Goal: Information Seeking & Learning: Learn about a topic

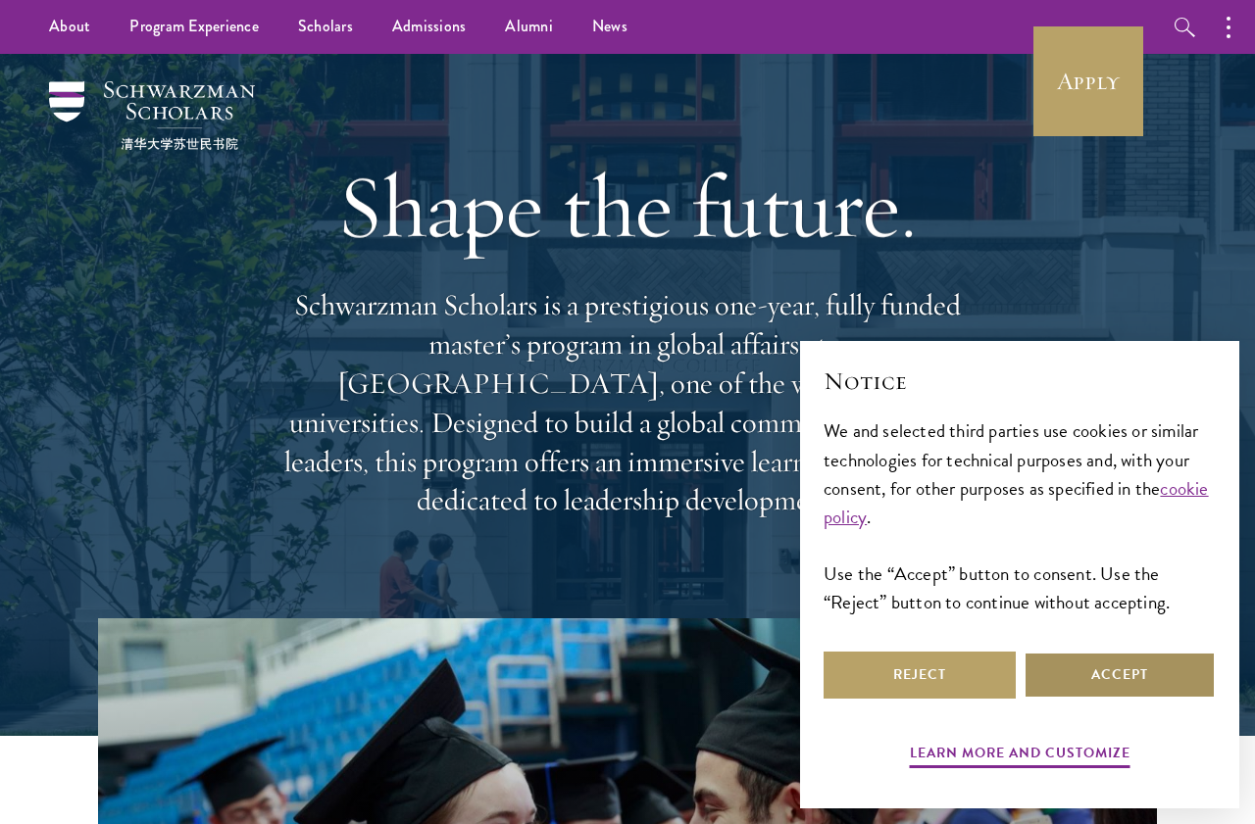
click at [1162, 679] on button "Accept" at bounding box center [1119, 675] width 192 height 47
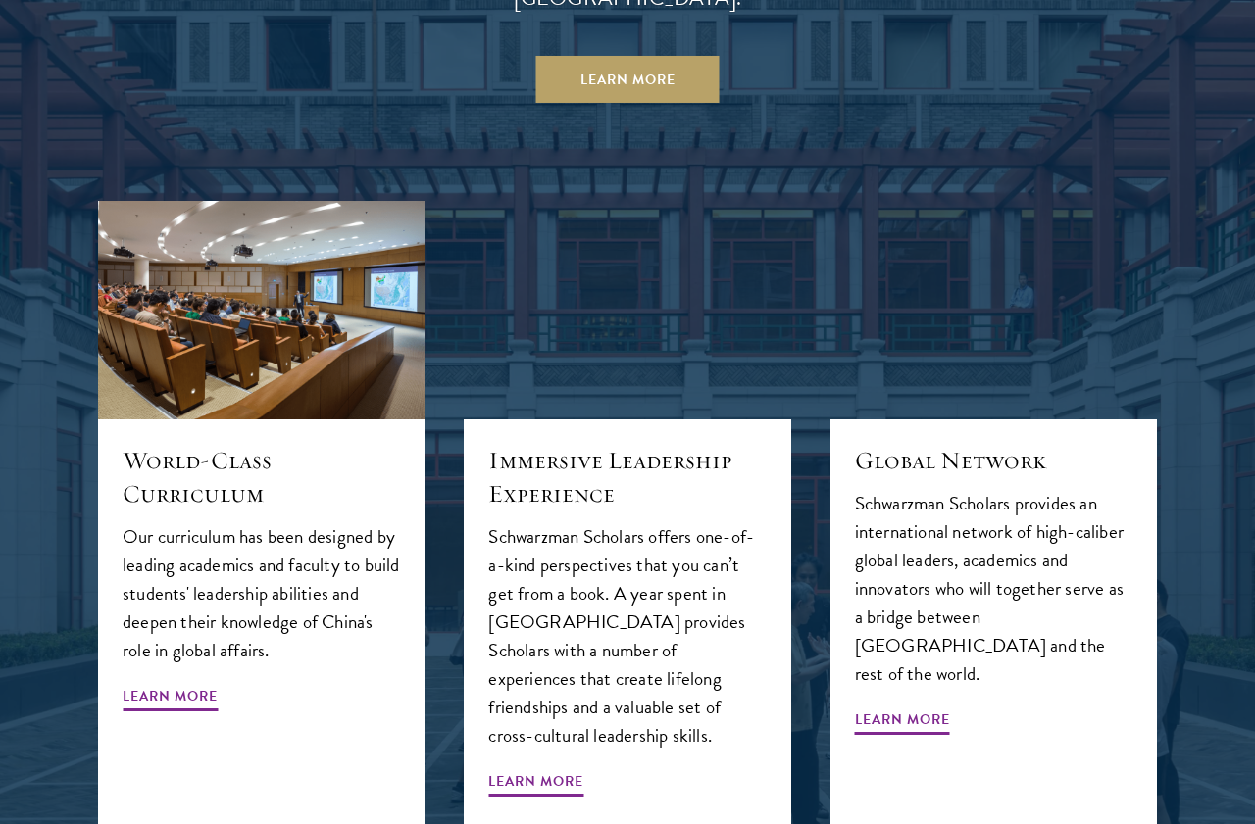
scroll to position [1891, 0]
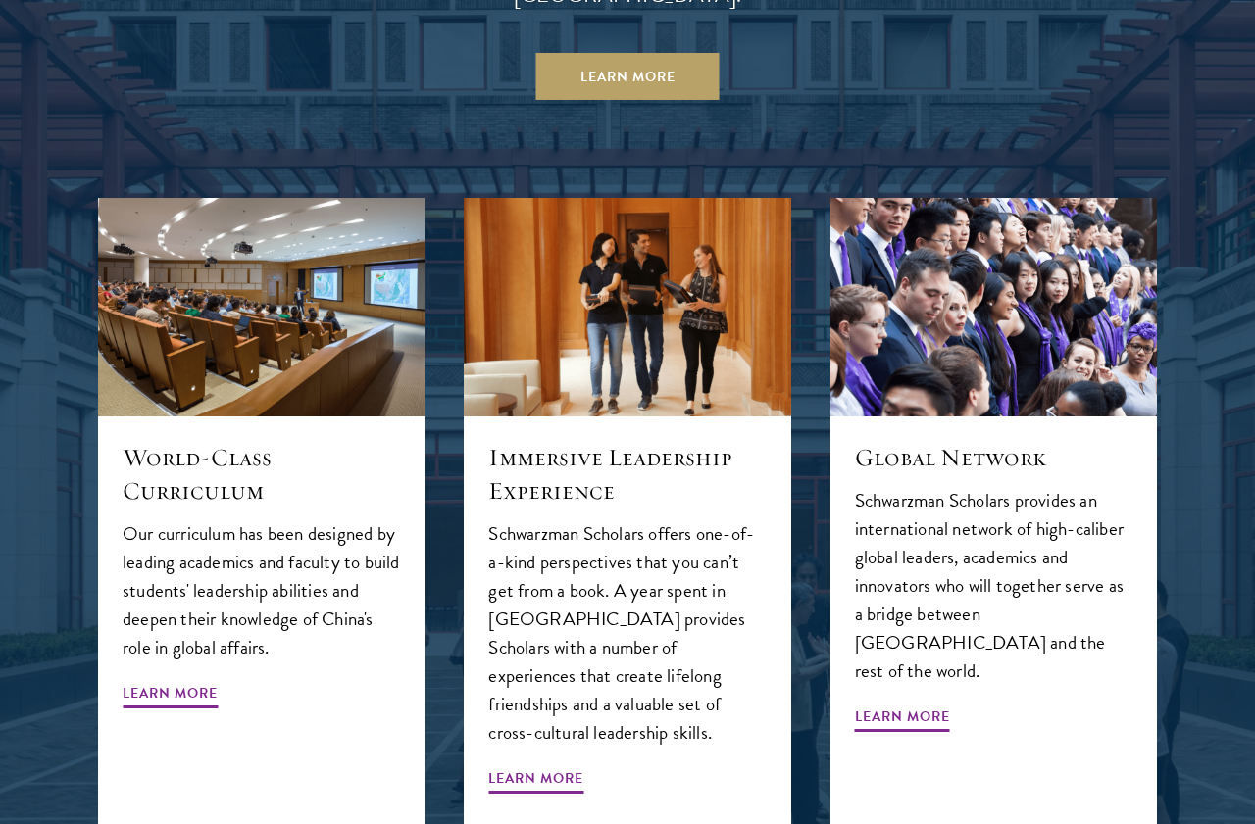
click at [1194, 512] on div at bounding box center [627, 544] width 1255 height 1615
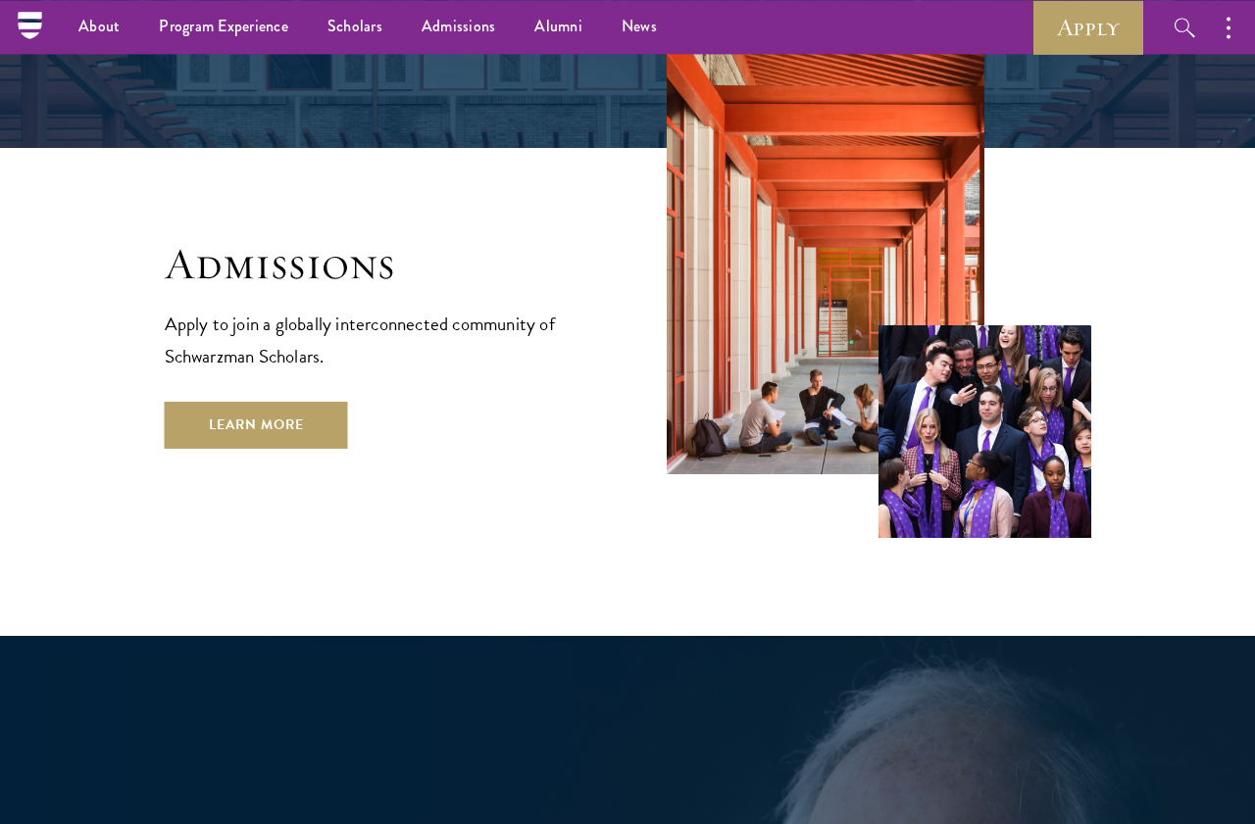
scroll to position [3094, 0]
click at [206, 402] on link "Learn More" at bounding box center [256, 425] width 183 height 47
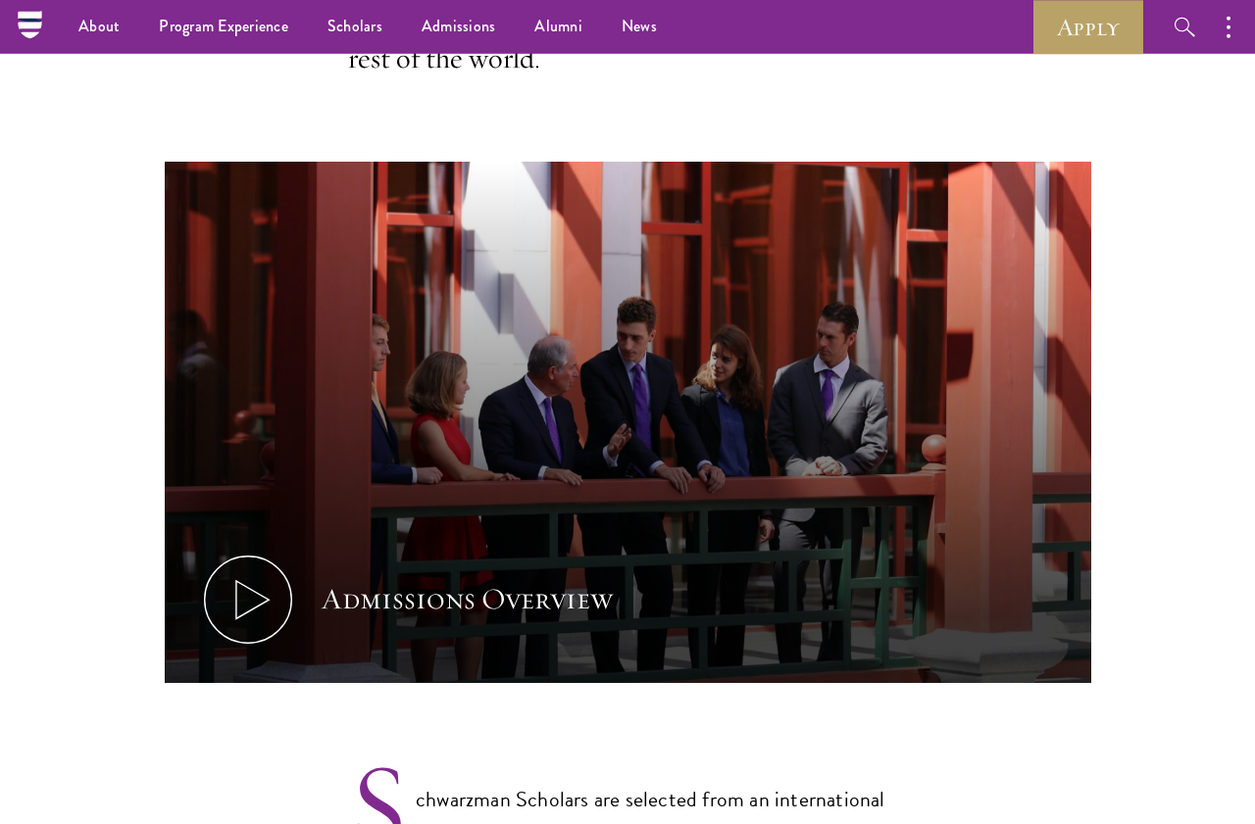
scroll to position [841, 0]
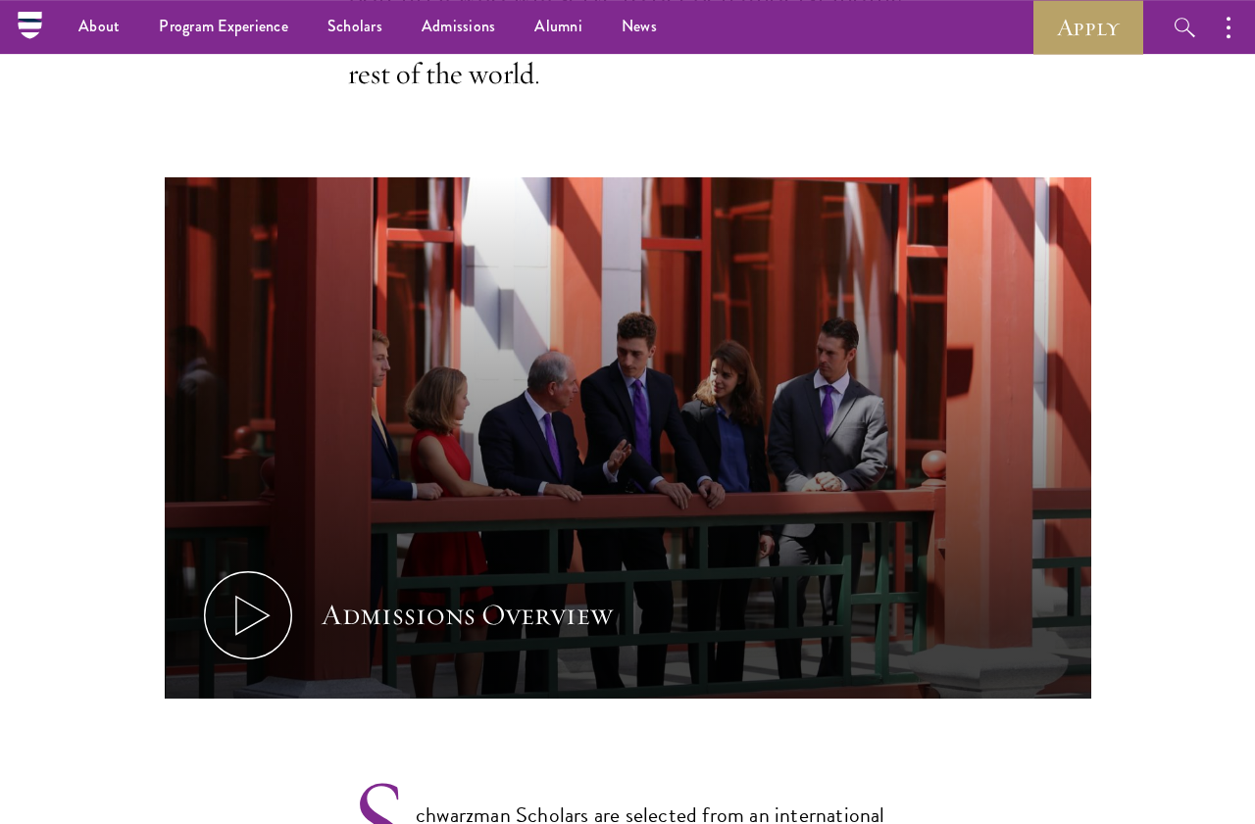
click at [240, 599] on icon at bounding box center [248, 615] width 88 height 88
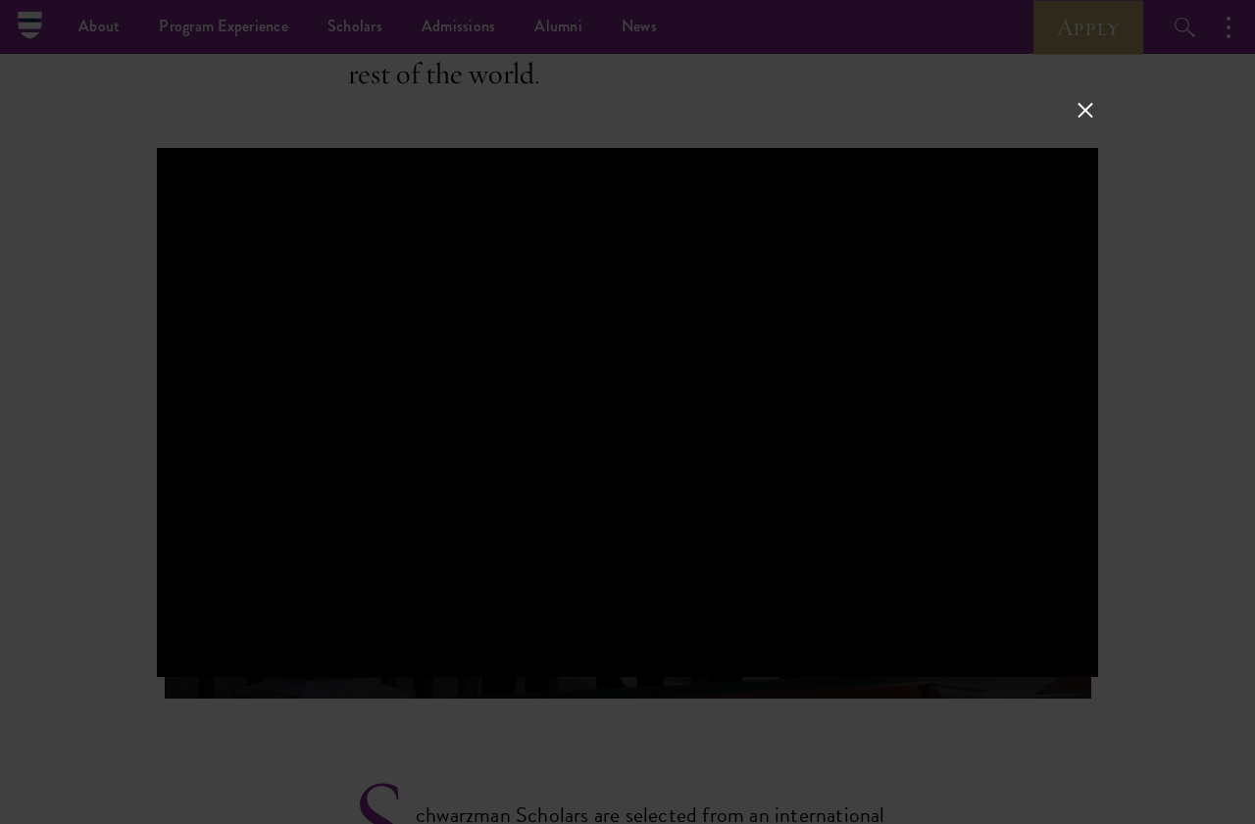
click at [1082, 106] on button at bounding box center [1084, 109] width 25 height 25
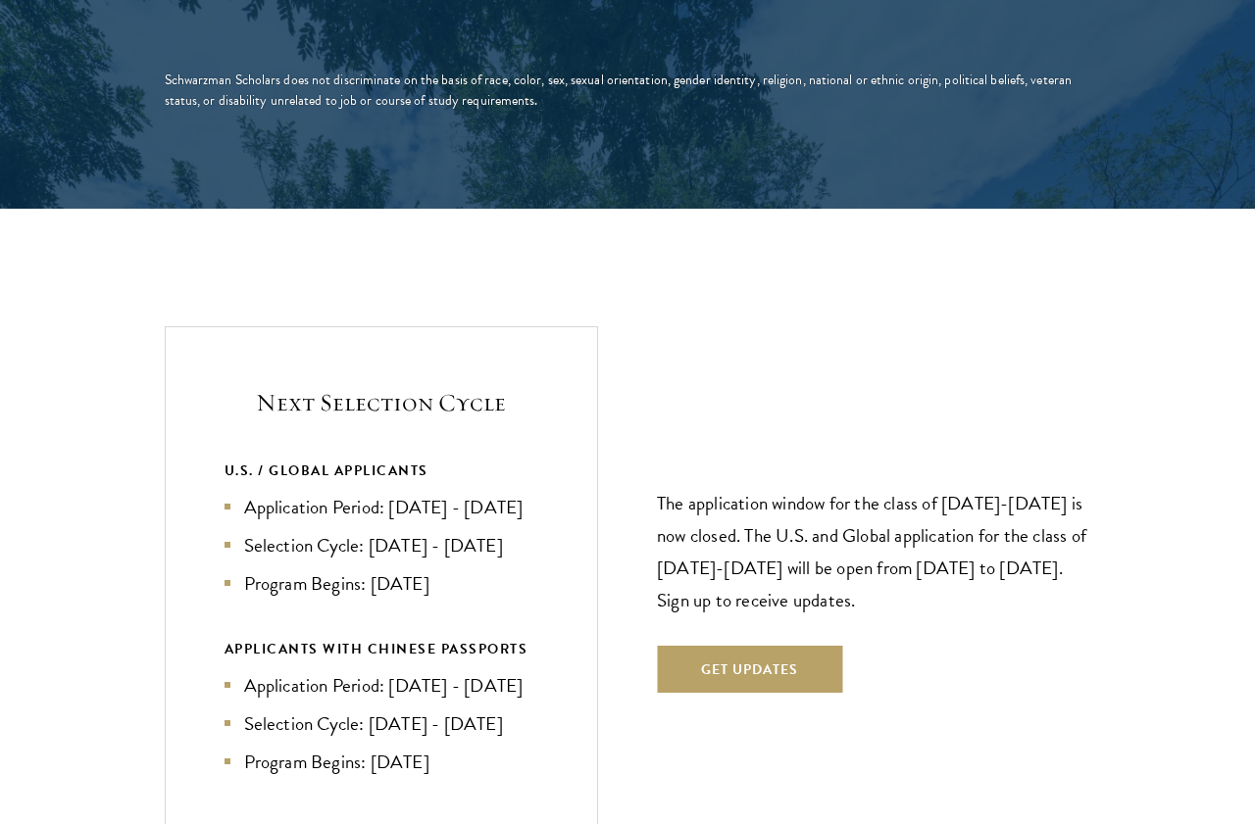
scroll to position [3788, 0]
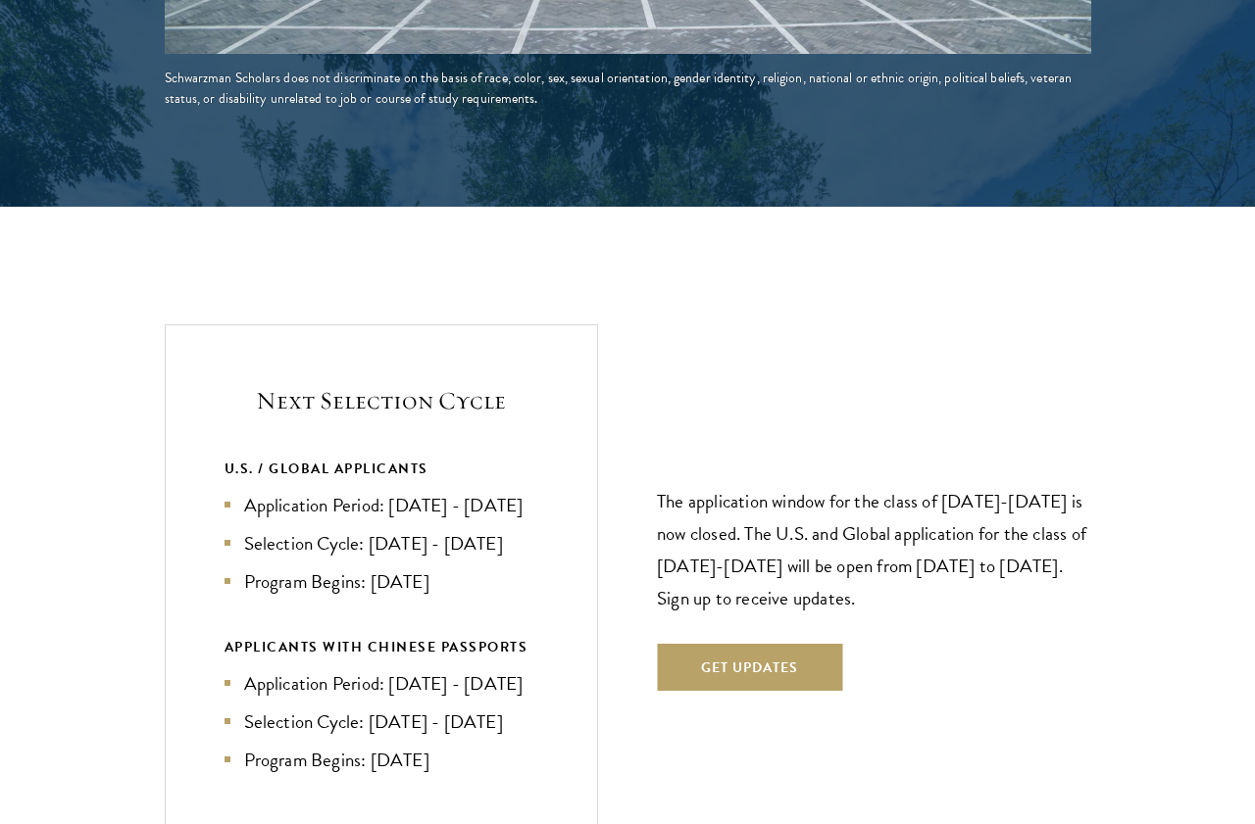
click at [816, 691] on button "Get Updates" at bounding box center [749, 667] width 185 height 47
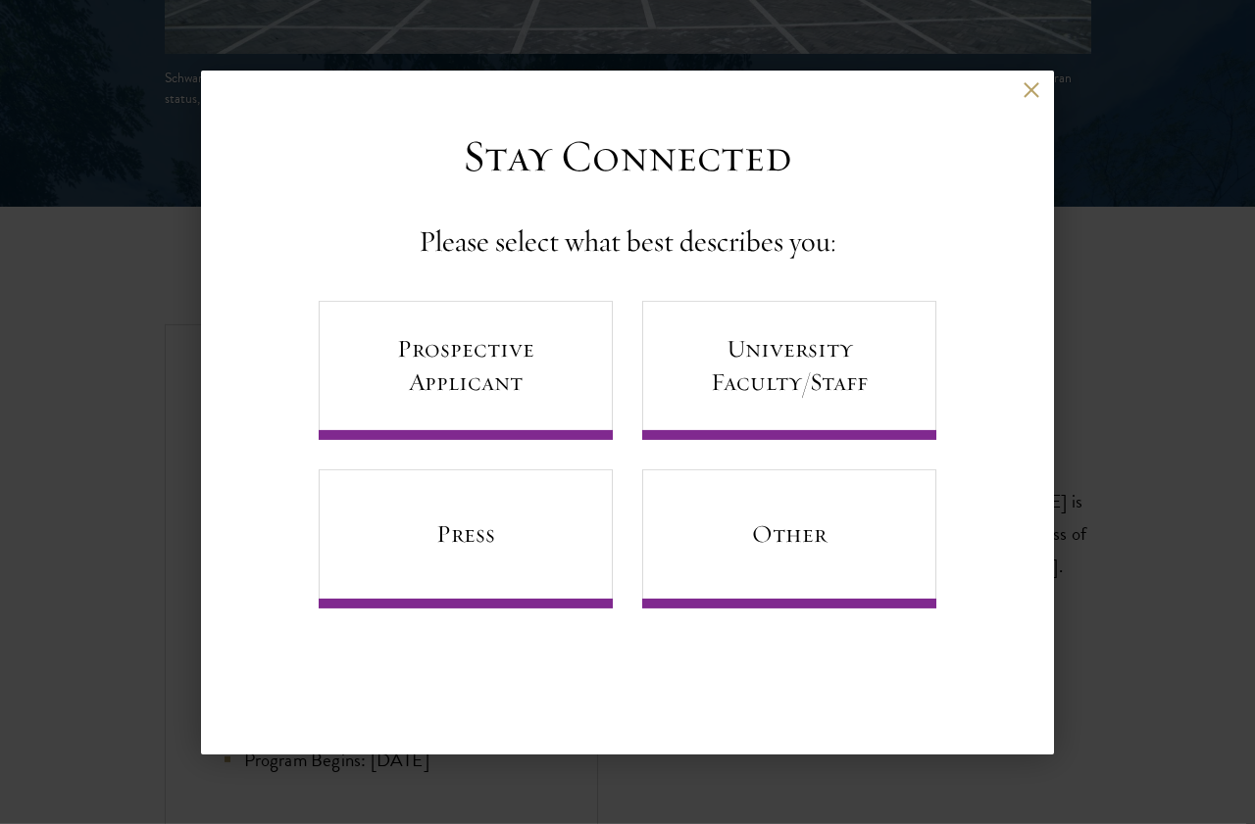
click at [561, 414] on link "Prospective Applicant" at bounding box center [466, 370] width 294 height 139
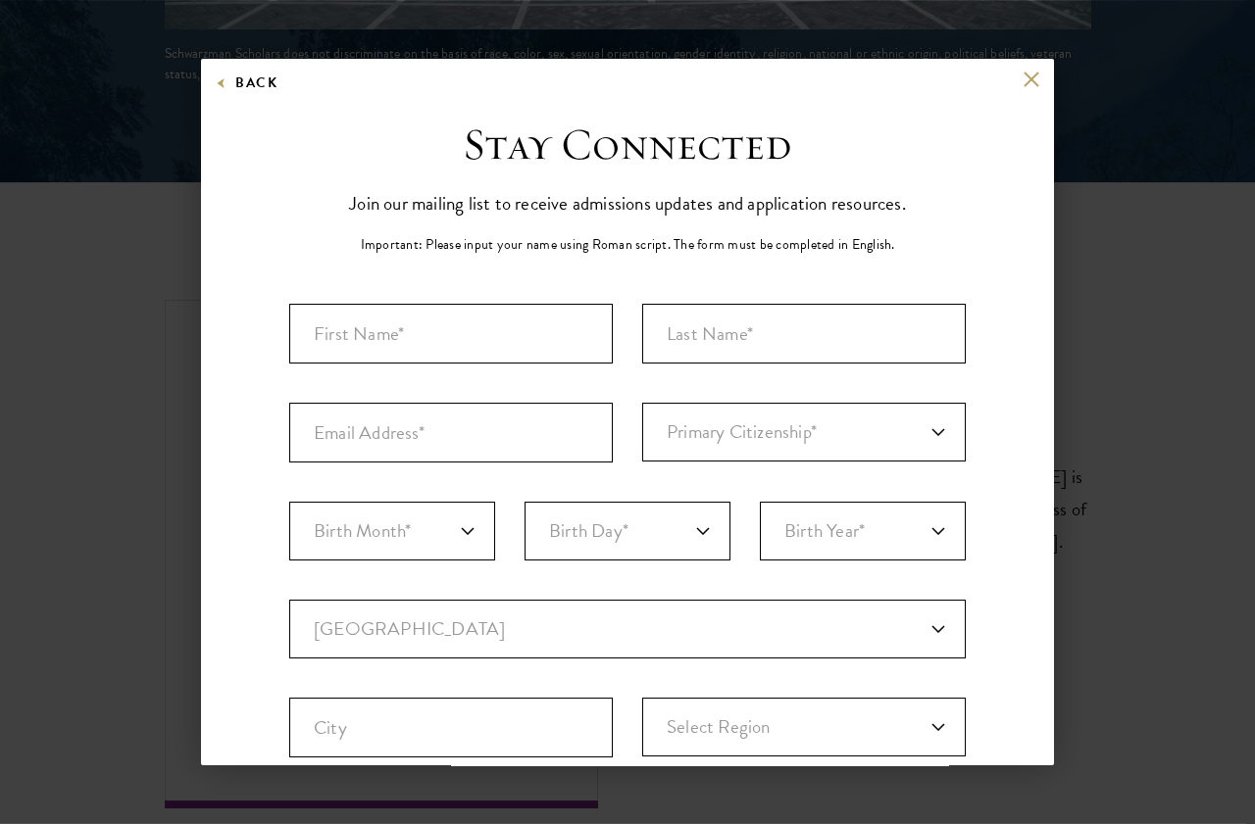
scroll to position [0, 0]
click at [1037, 73] on button at bounding box center [1030, 79] width 17 height 17
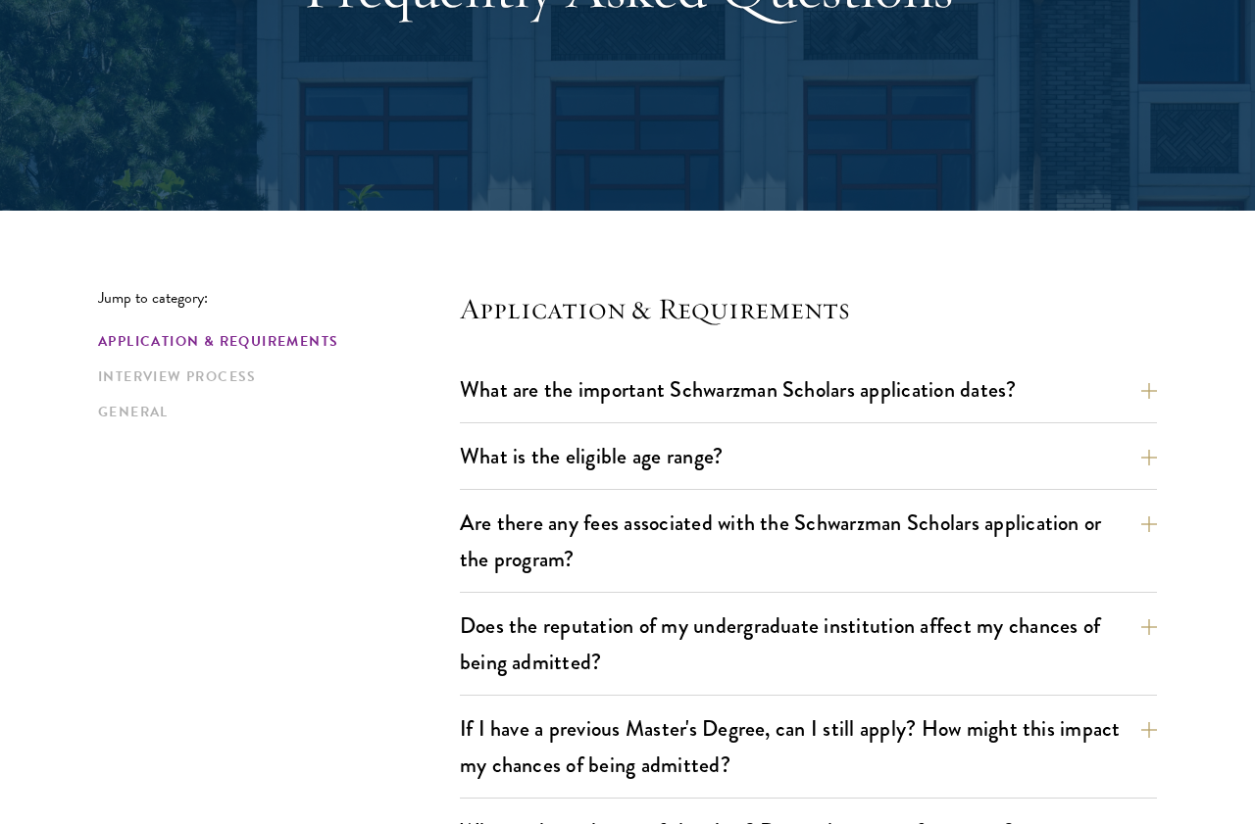
scroll to position [292, 0]
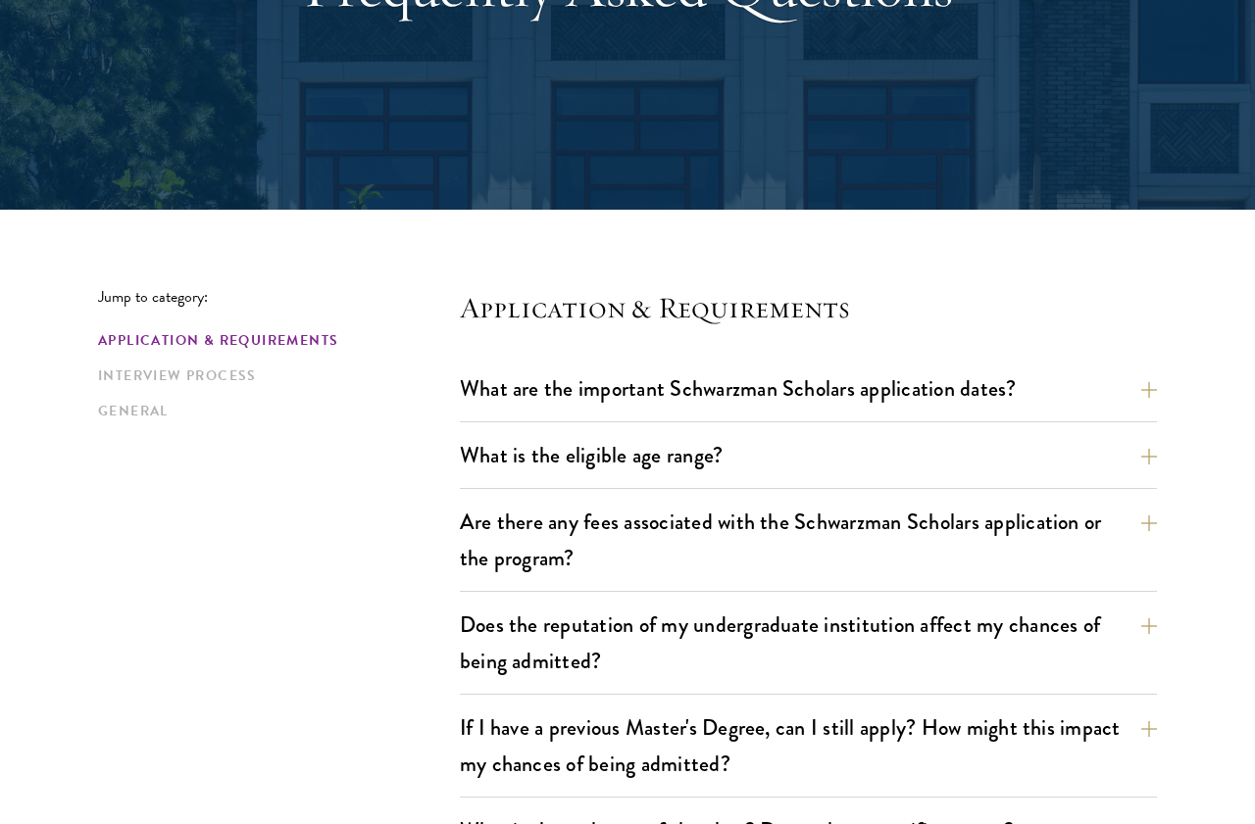
click at [1146, 389] on button "What are the important Schwarzman Scholars application dates?" at bounding box center [808, 389] width 697 height 44
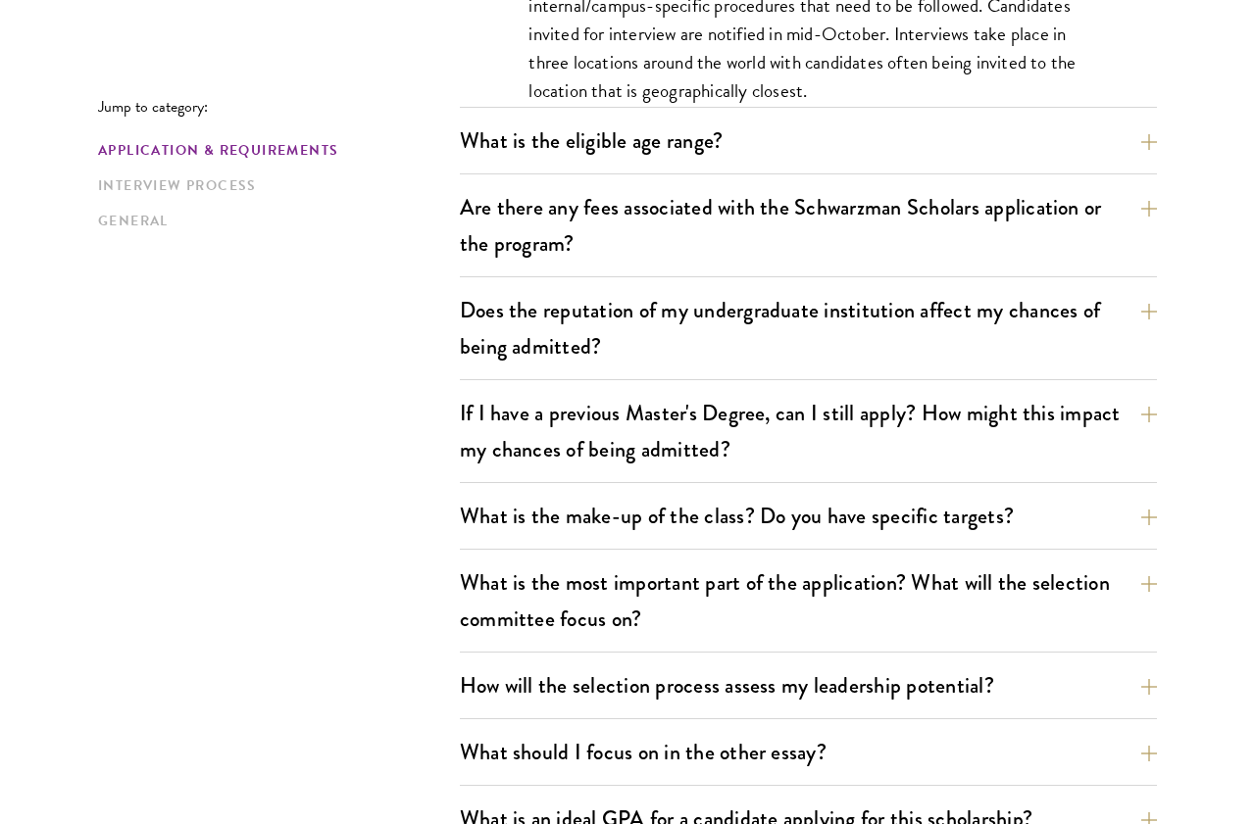
scroll to position [1169, 0]
click at [1153, 217] on button "Are there any fees associated with the Schwarzman Scholars application or the p…" at bounding box center [808, 225] width 697 height 80
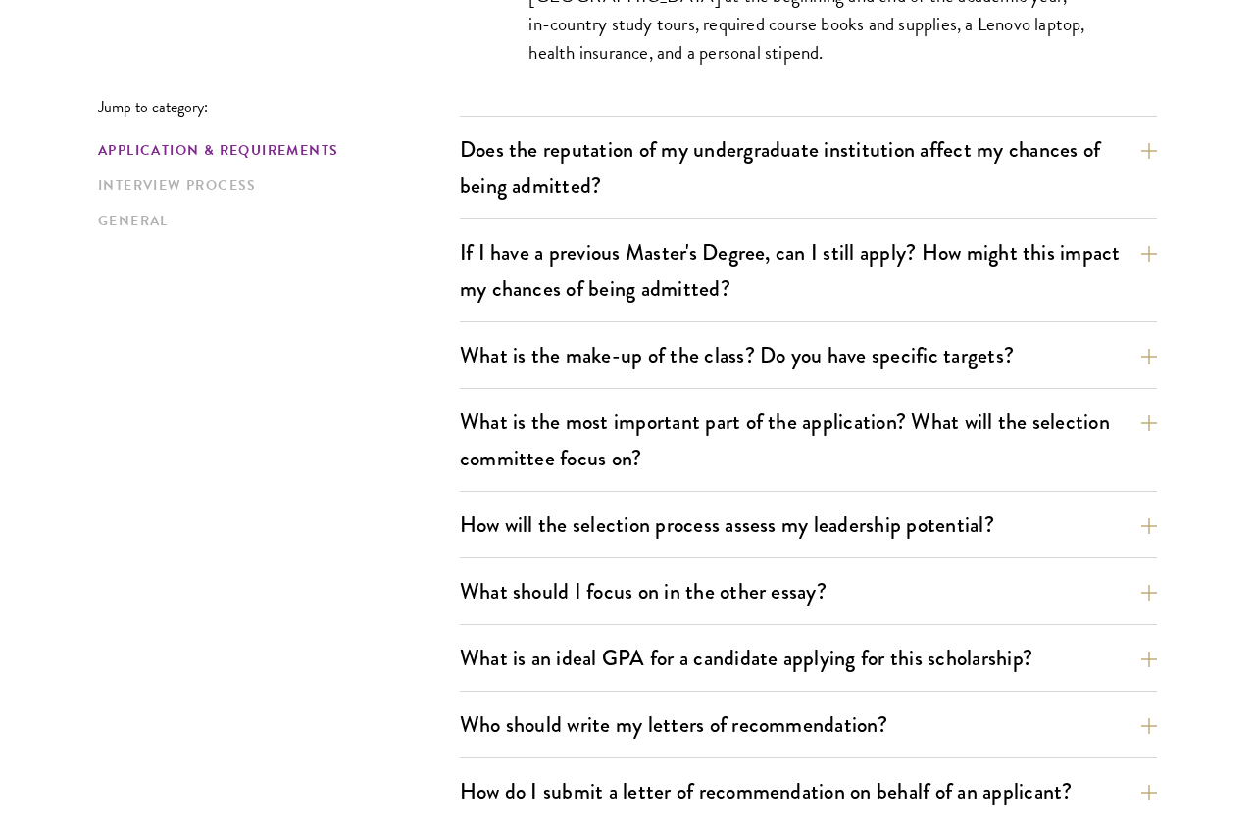
scroll to position [1076, 0]
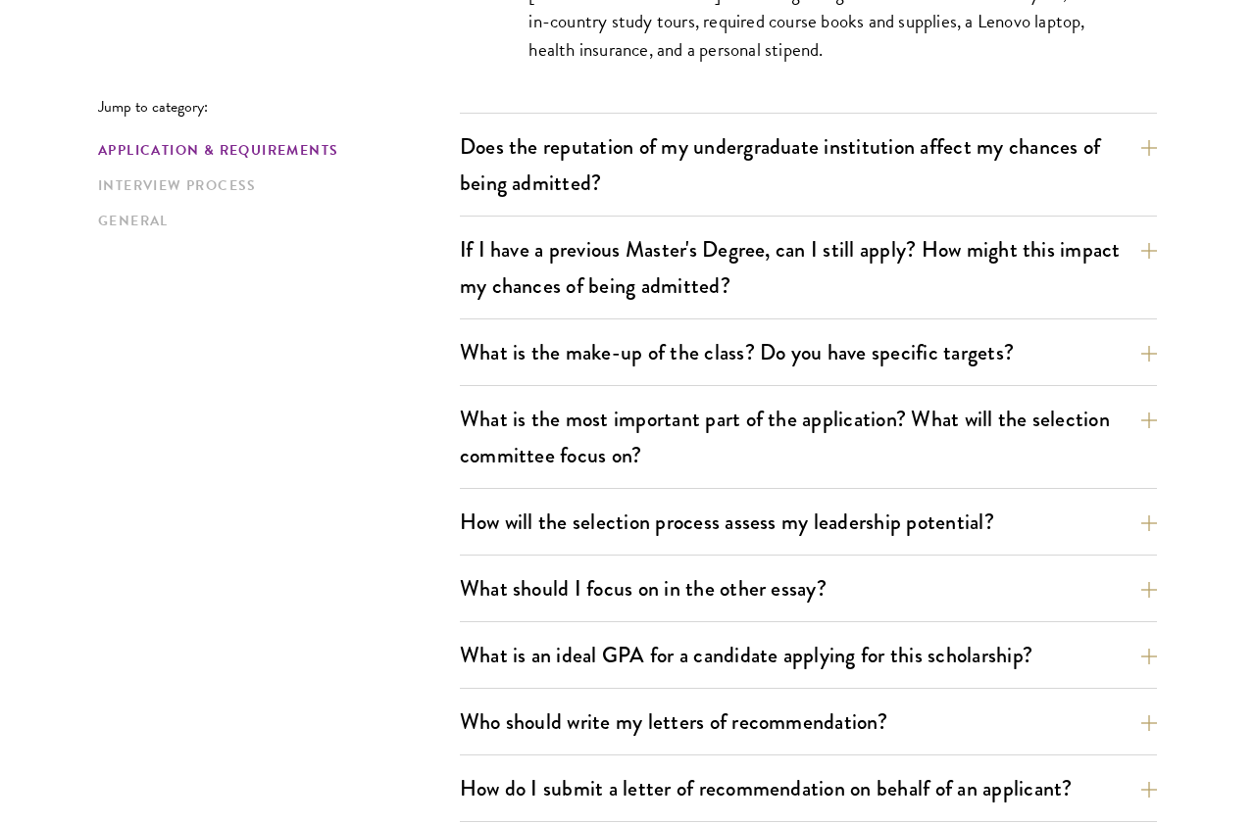
click at [1149, 165] on button "Does the reputation of my undergraduate institution affect my chances of being …" at bounding box center [808, 164] width 697 height 80
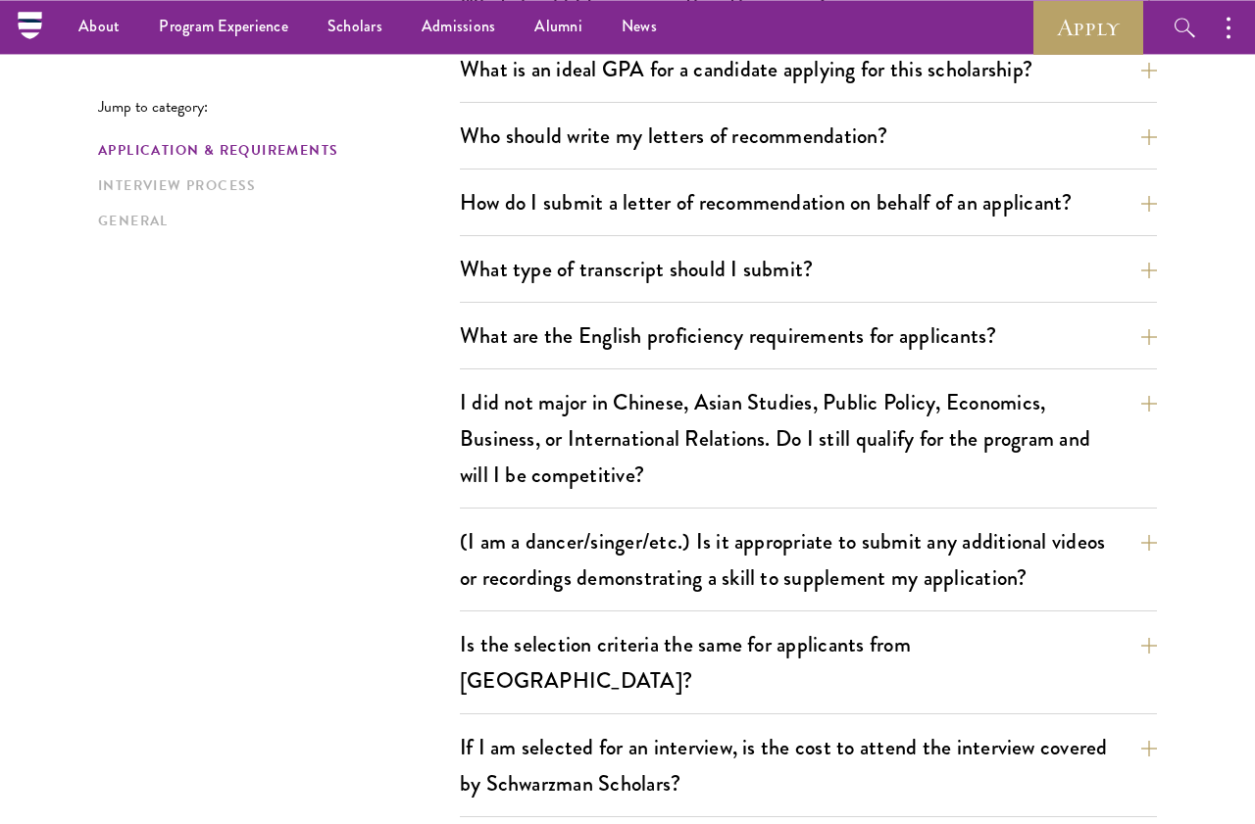
scroll to position [1545, 0]
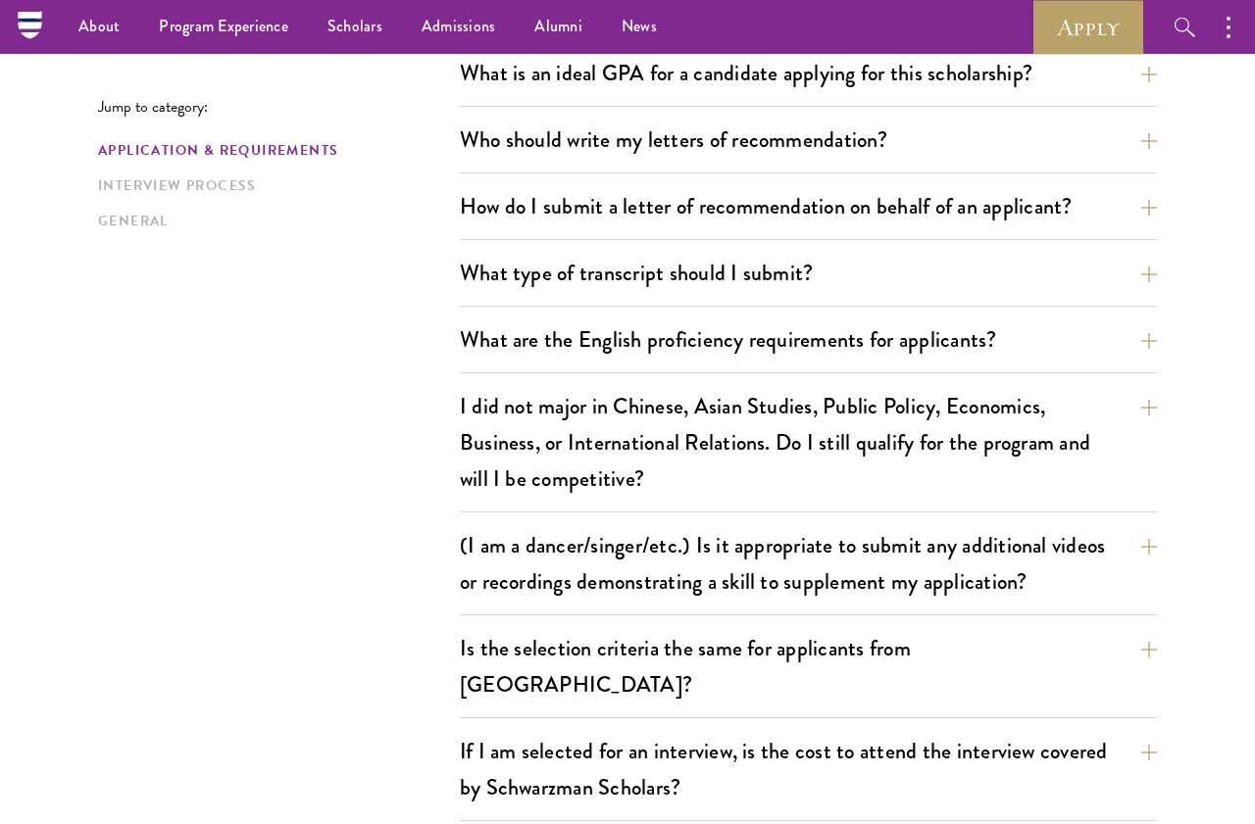
click at [1145, 72] on button "What is an ideal GPA for a candidate applying for this scholarship?" at bounding box center [808, 73] width 697 height 44
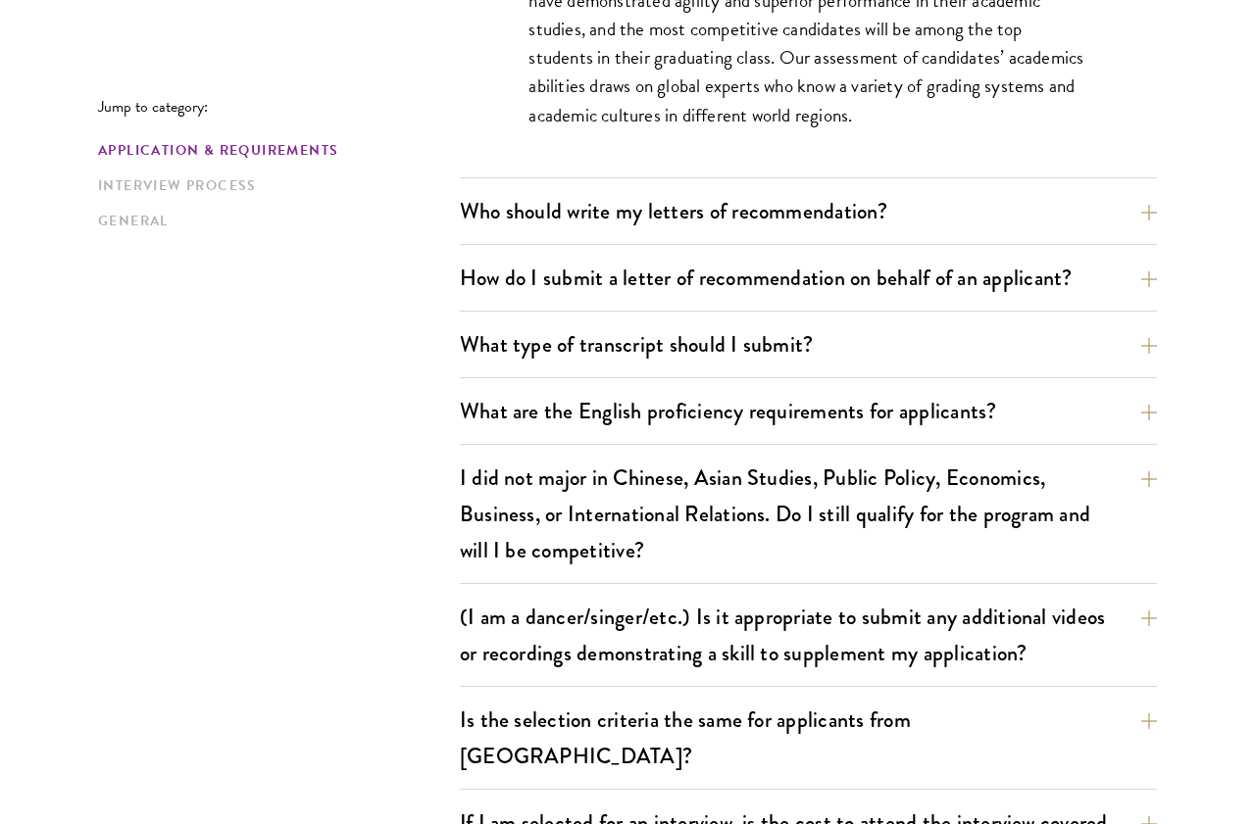
scroll to position [1618, 0]
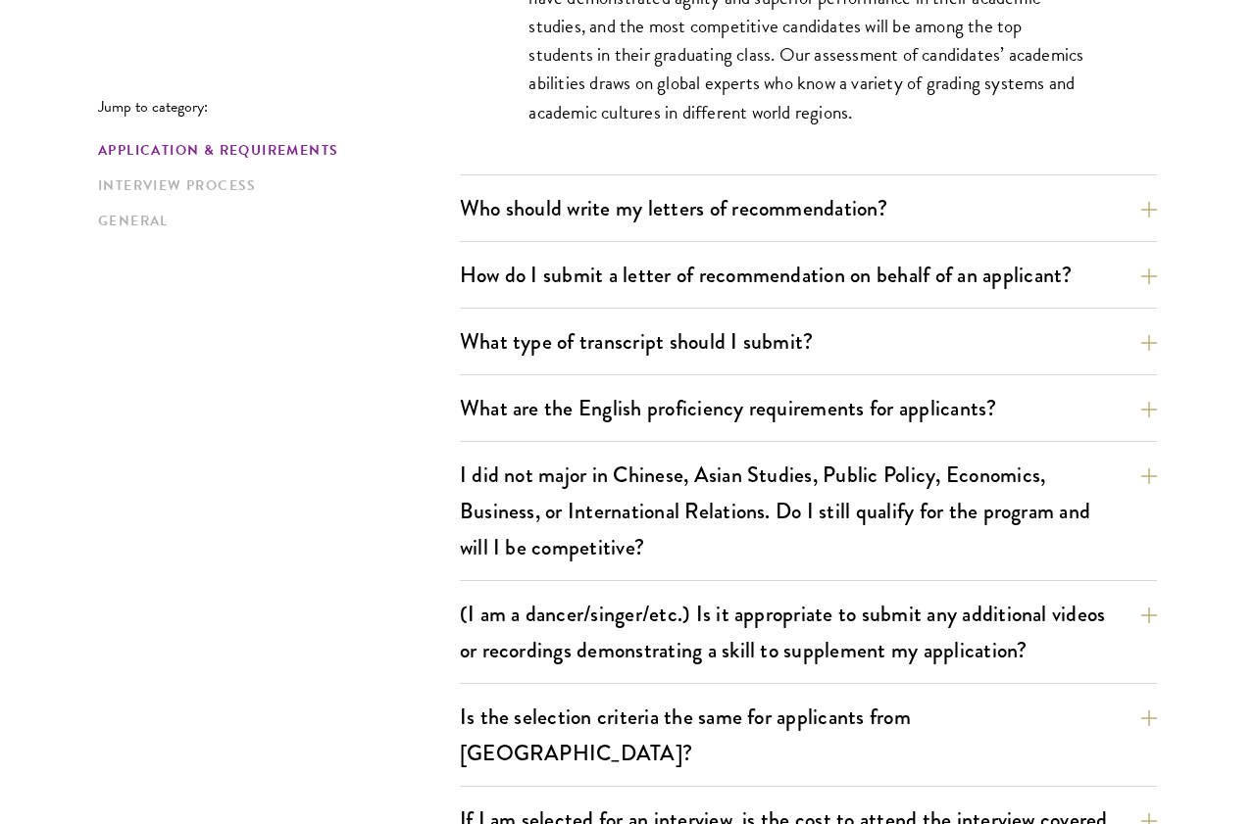
click at [1153, 206] on button "Who should write my letters of recommendation?" at bounding box center [808, 208] width 697 height 44
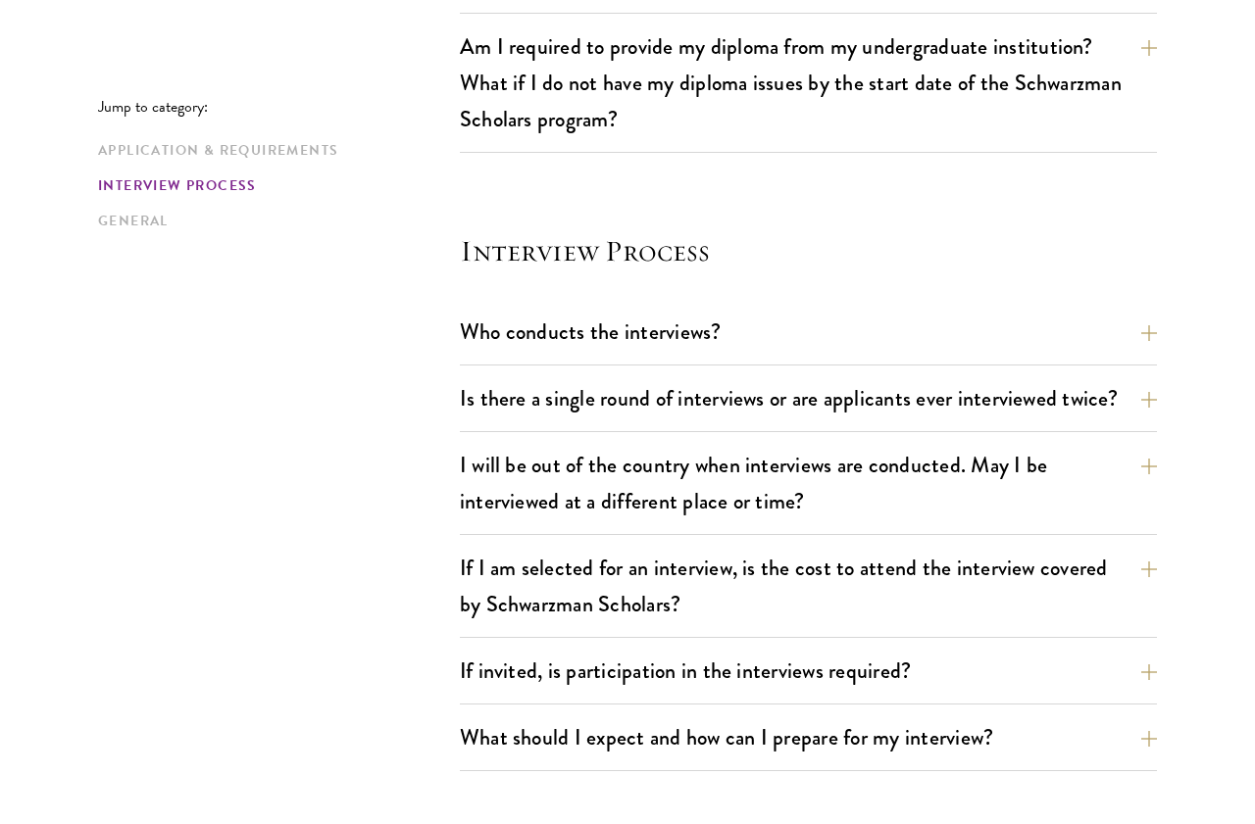
scroll to position [3047, 0]
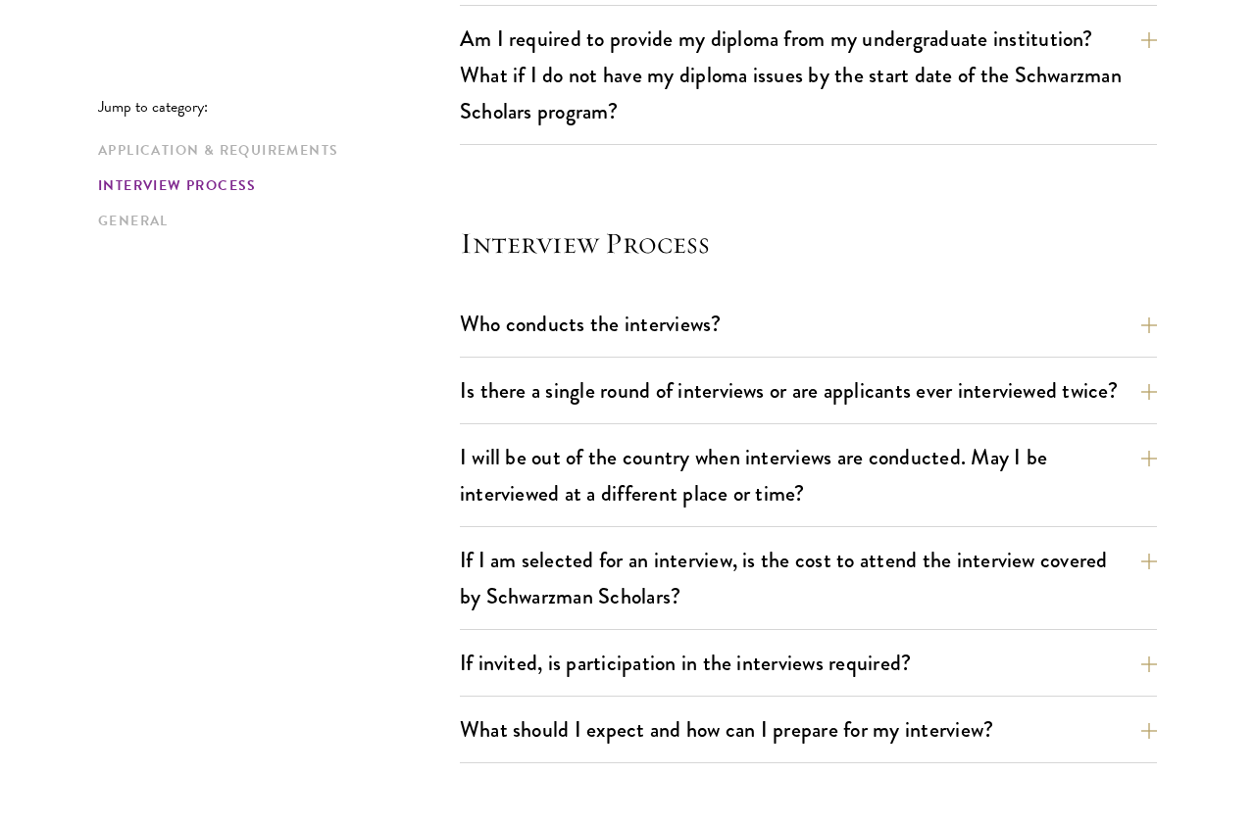
click at [1152, 302] on button "Who conducts the interviews?" at bounding box center [808, 324] width 697 height 44
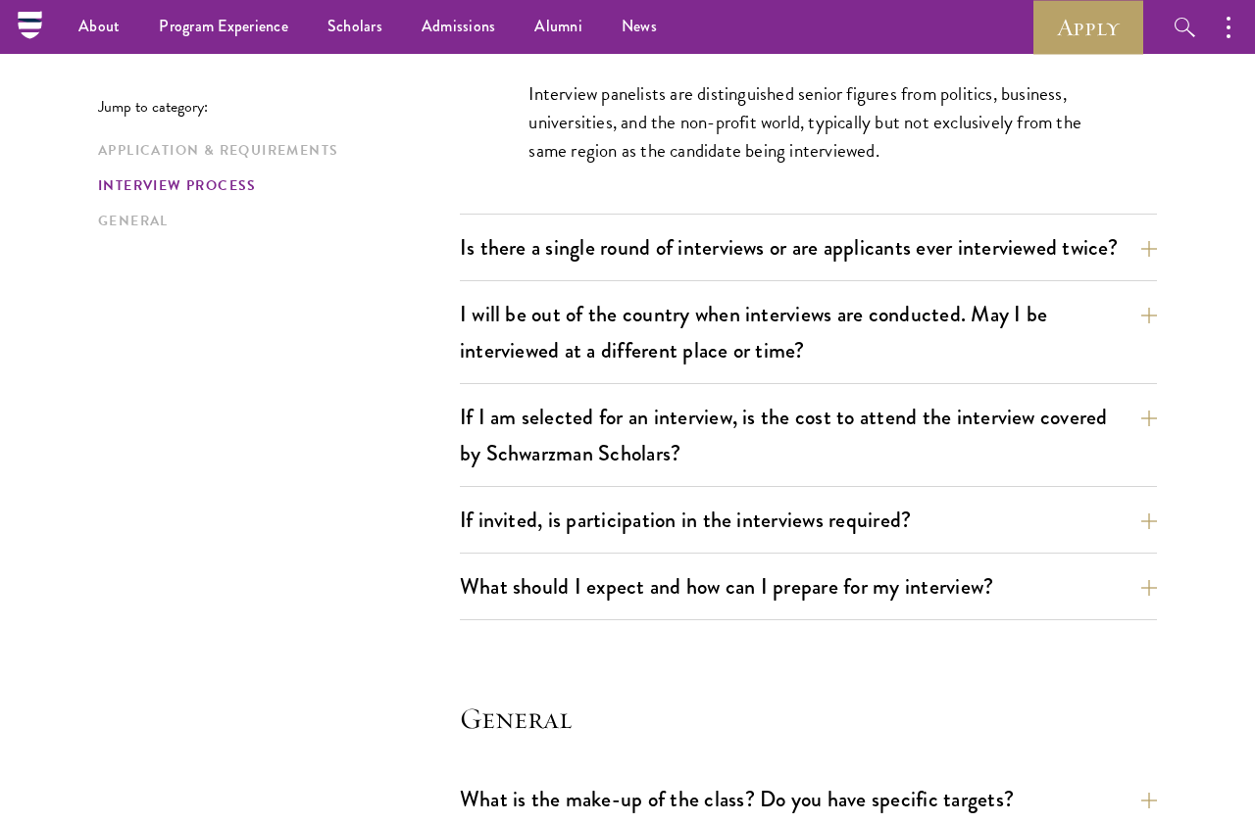
scroll to position [2474, 0]
